Goal: Entertainment & Leisure: Browse casually

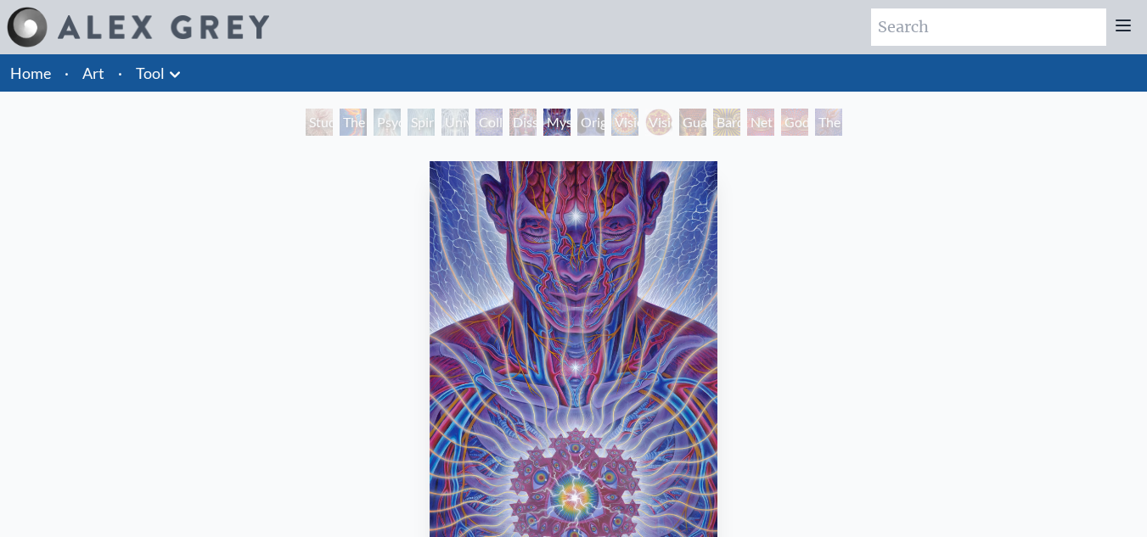
click at [90, 83] on link "Art" at bounding box center [93, 73] width 22 height 24
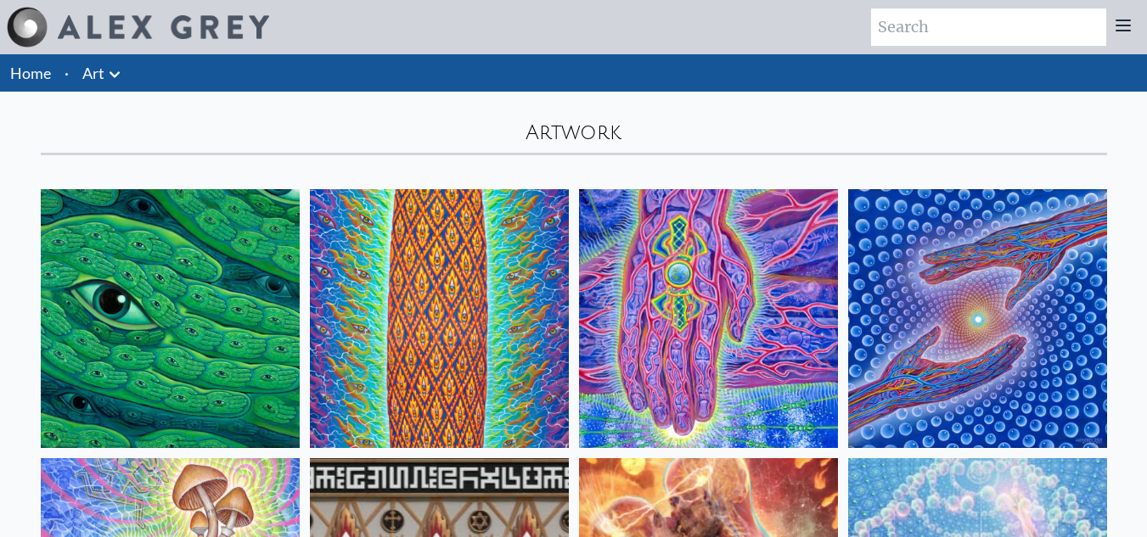
click at [120, 357] on img at bounding box center [170, 318] width 259 height 259
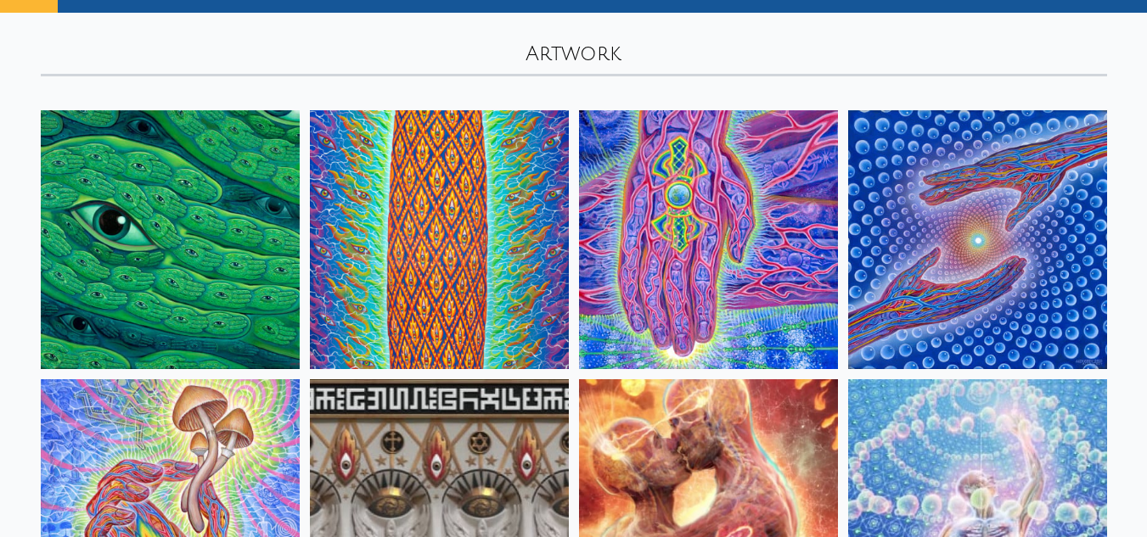
scroll to position [78, 0]
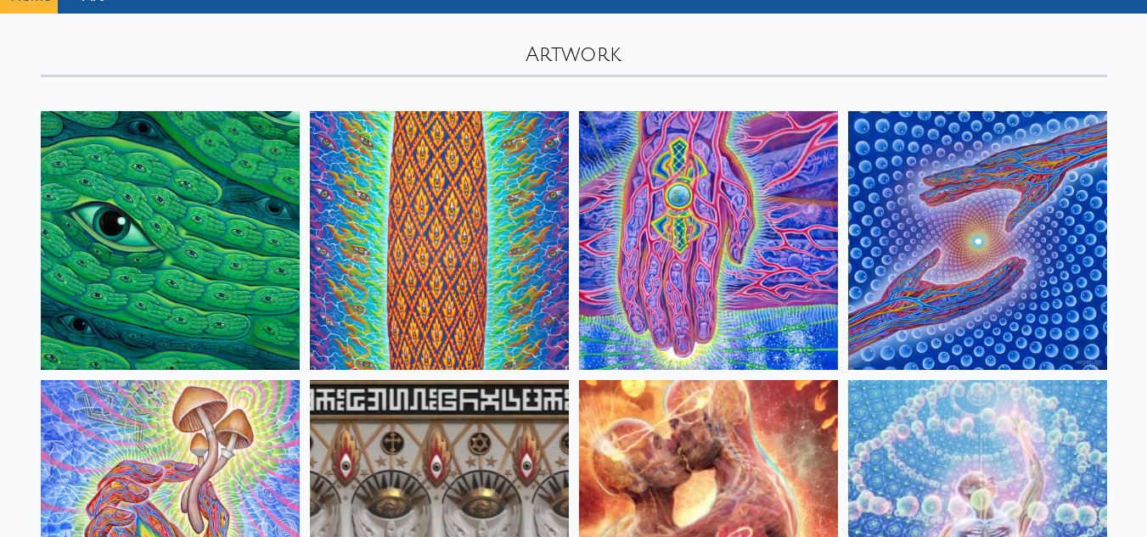
click at [638, 334] on img at bounding box center [708, 240] width 259 height 259
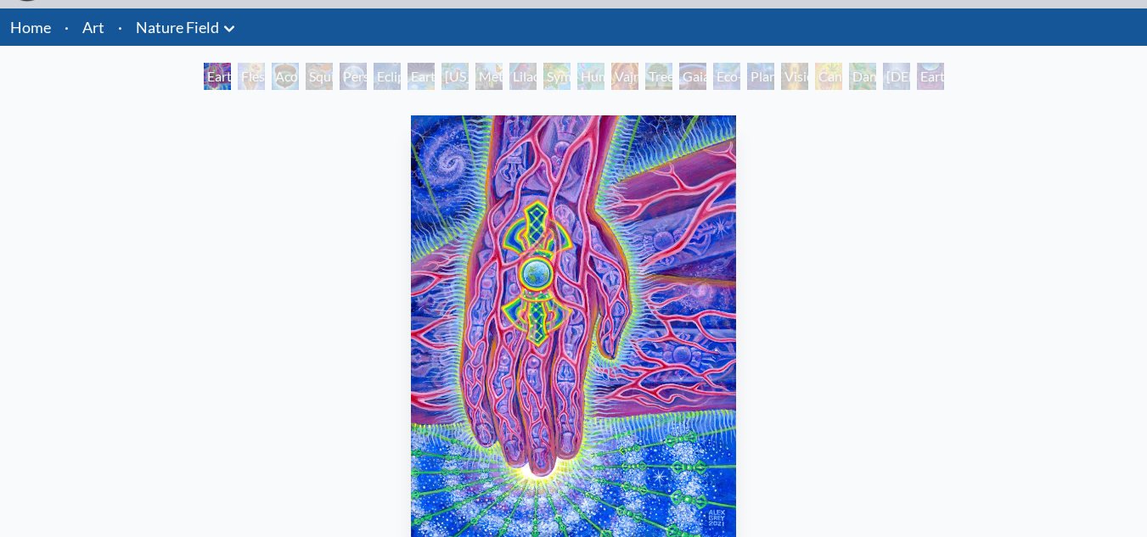
scroll to position [41, 0]
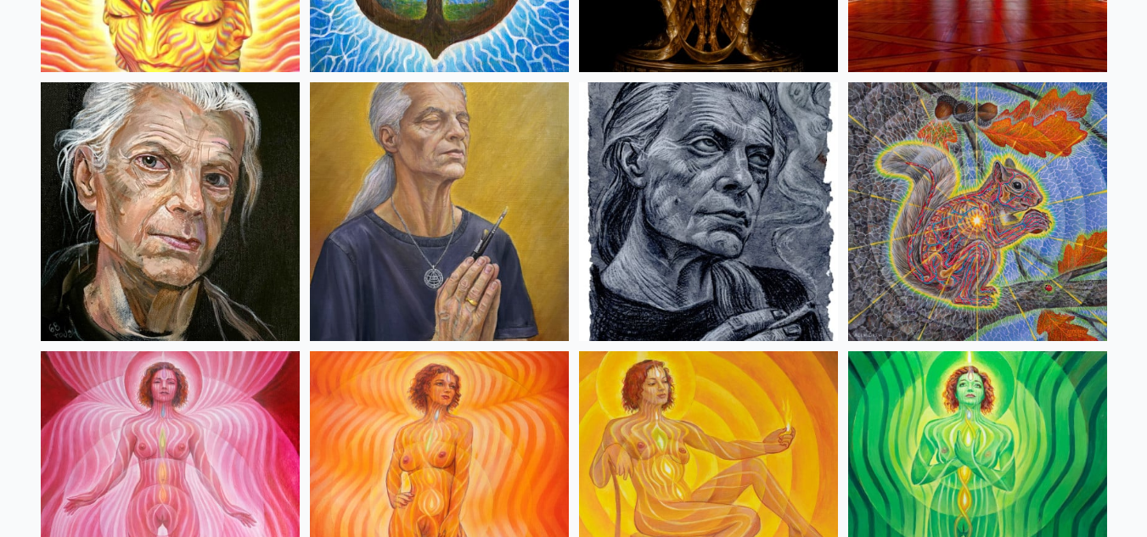
scroll to position [919, 0]
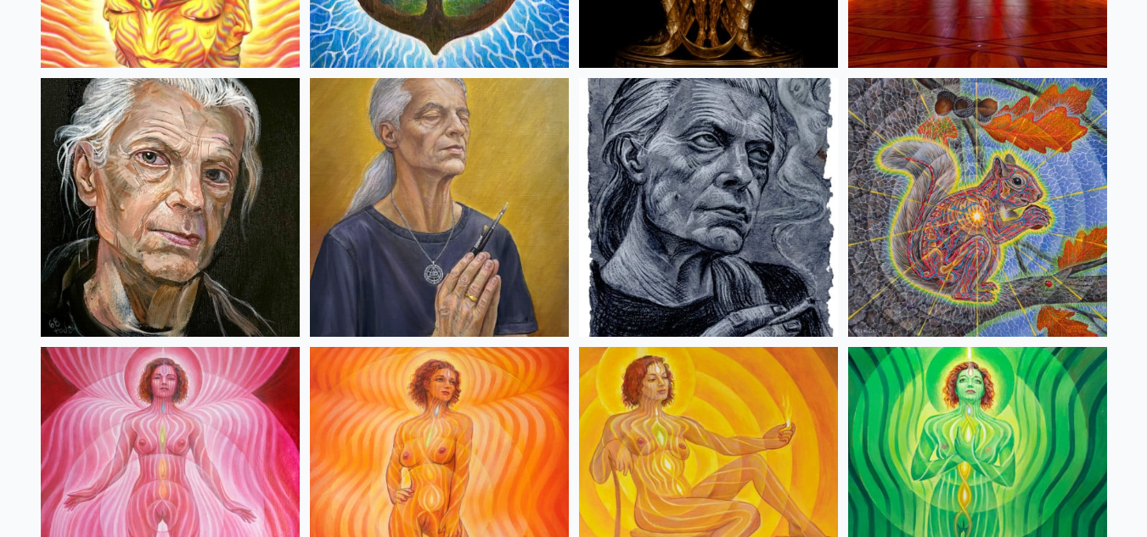
click at [1004, 123] on img at bounding box center [977, 207] width 259 height 259
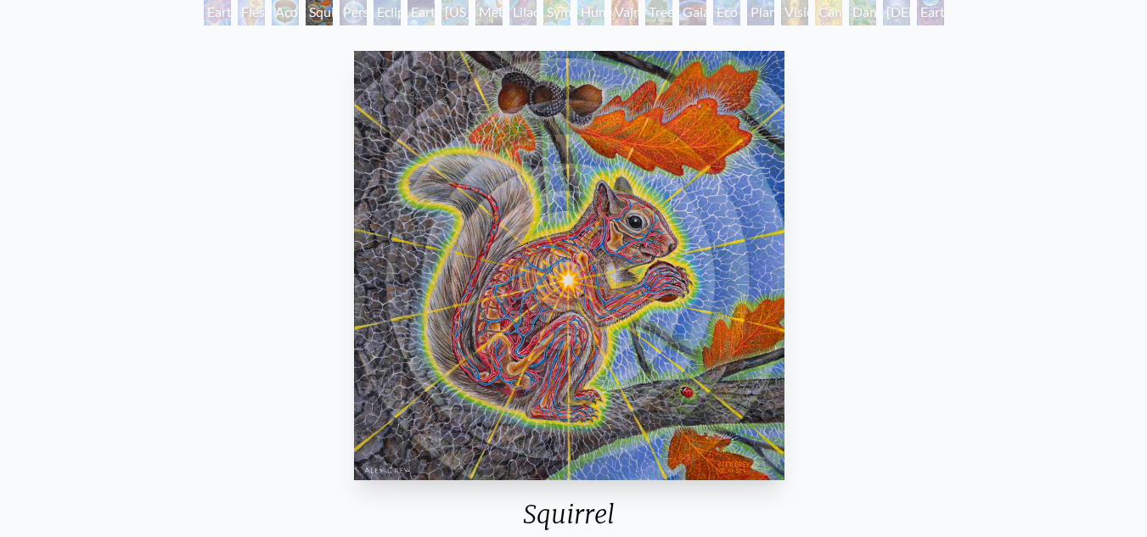
scroll to position [115, 0]
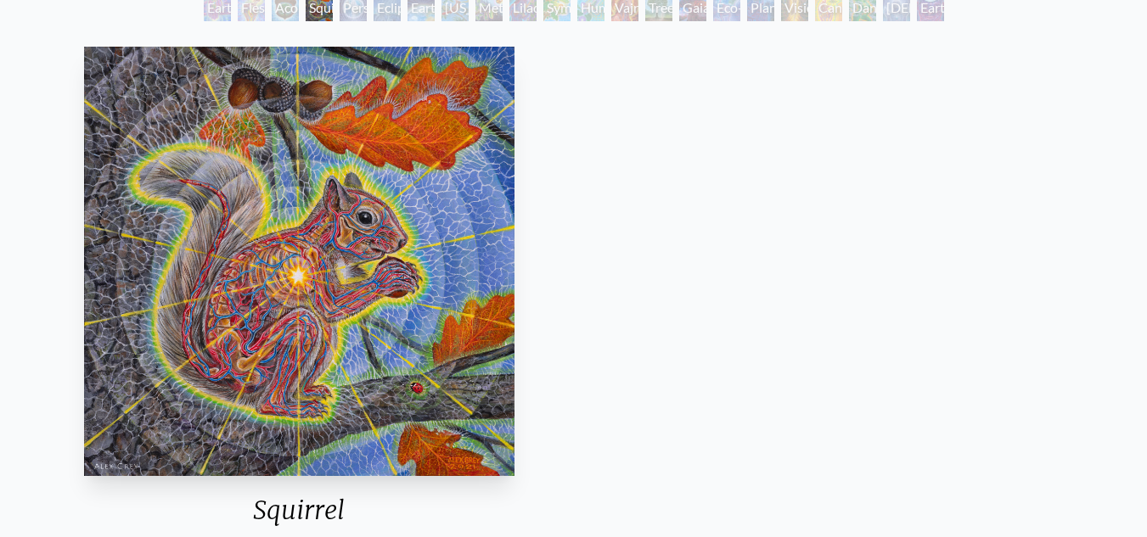
click at [352, 220] on div "Squirrel 2021, acrylic on wood, 12 x 12 in. Visit the CoSM Shop" at bounding box center [299, 361] width 1120 height 642
